Goal: Find specific page/section: Find specific page/section

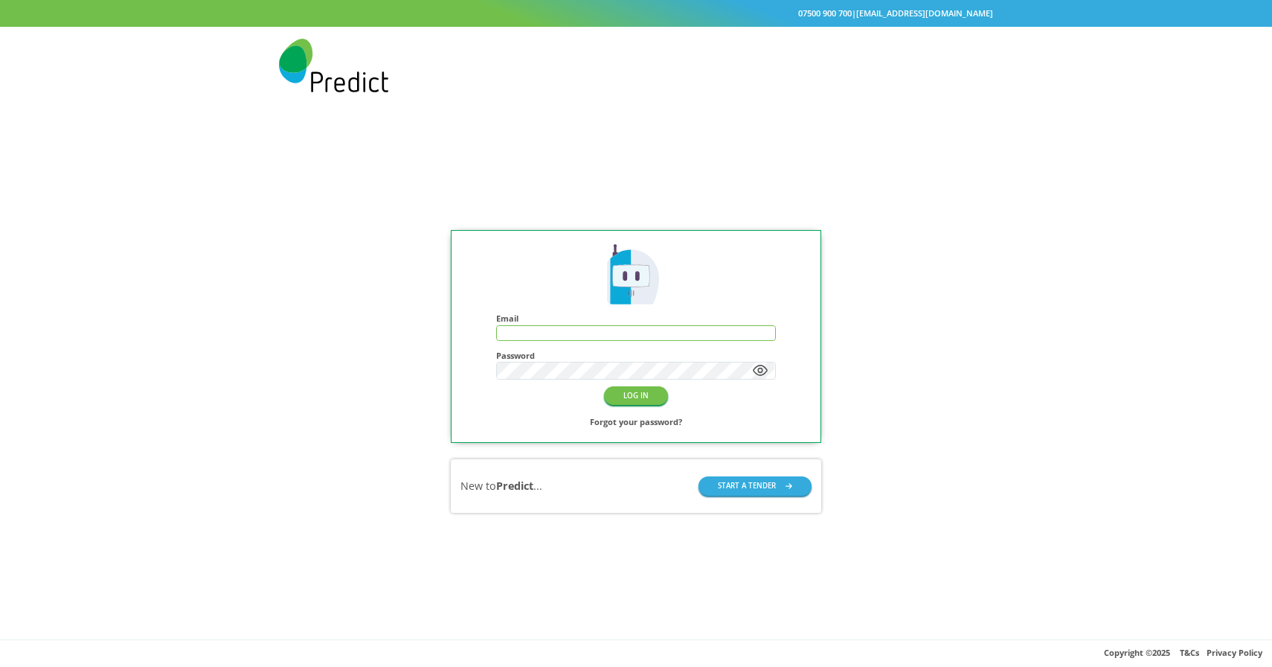
click at [531, 332] on input "text" at bounding box center [636, 333] width 278 height 14
type input "**********"
click at [628, 394] on button "LOG IN" at bounding box center [636, 395] width 64 height 19
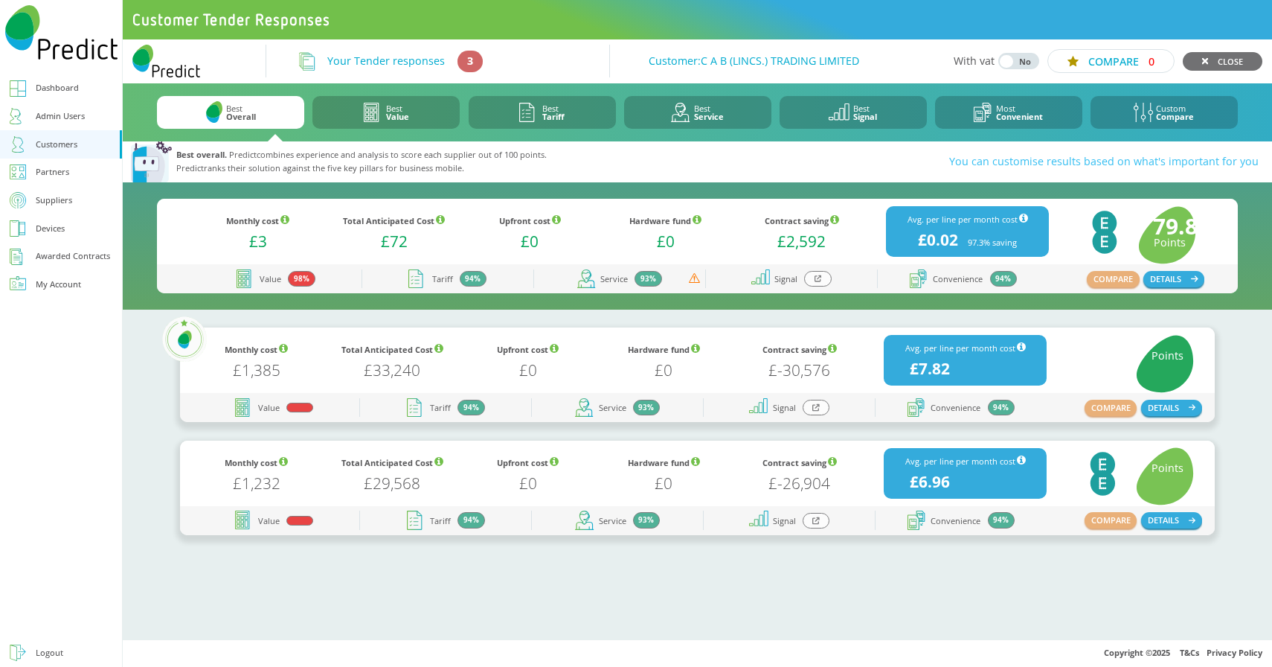
click at [821, 283] on div at bounding box center [817, 279] width 27 height 16
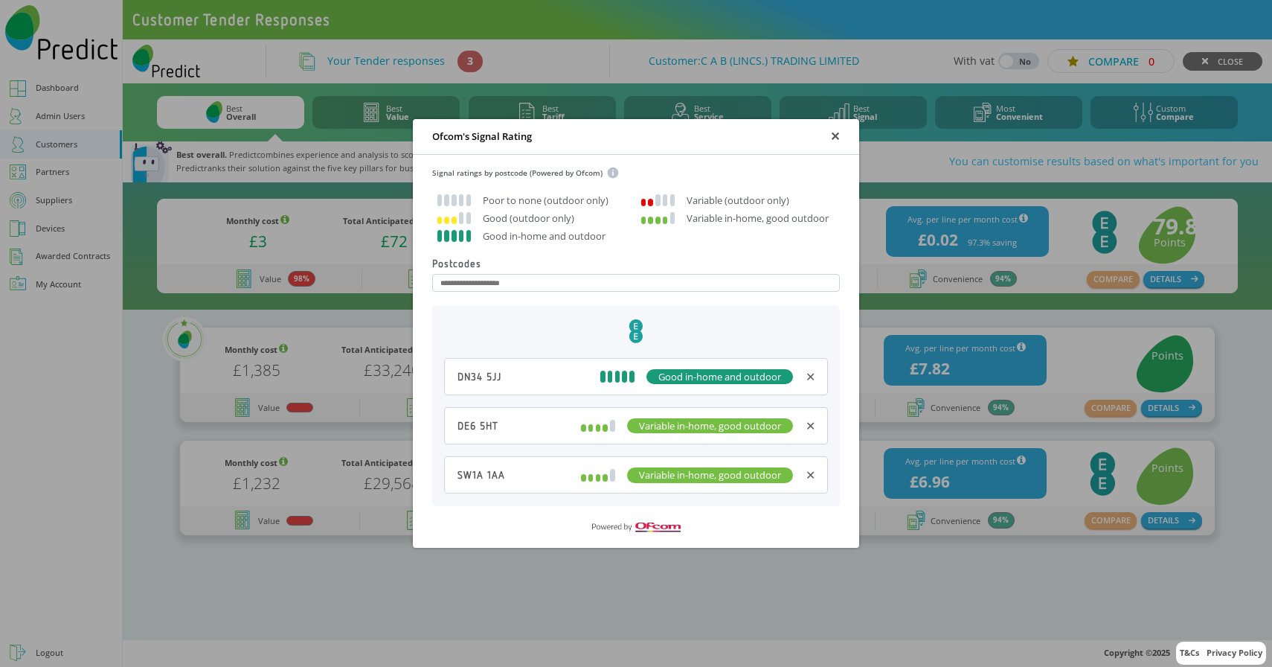
click at [810, 475] on div "✕" at bounding box center [811, 475] width 10 height 16
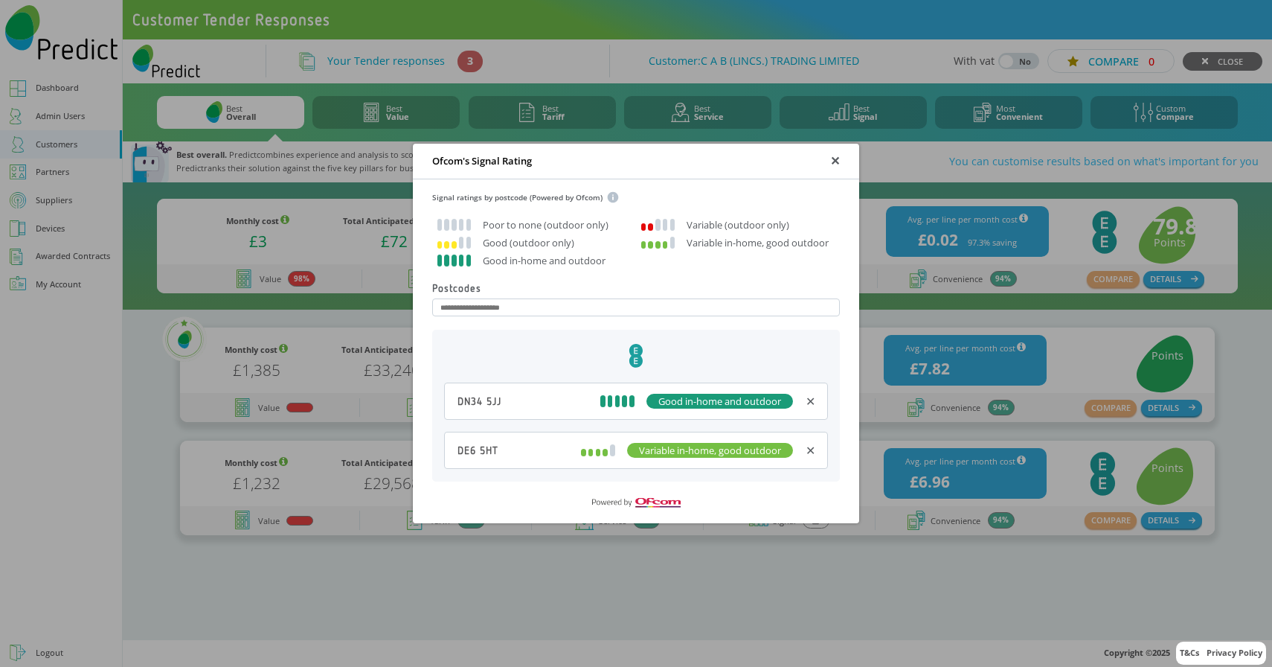
click at [840, 162] on div "Ofcom's Signal Rating ✕" at bounding box center [636, 162] width 446 height 36
click at [833, 163] on div "✕" at bounding box center [835, 161] width 10 height 16
